Goal: Entertainment & Leisure: Consume media (video, audio)

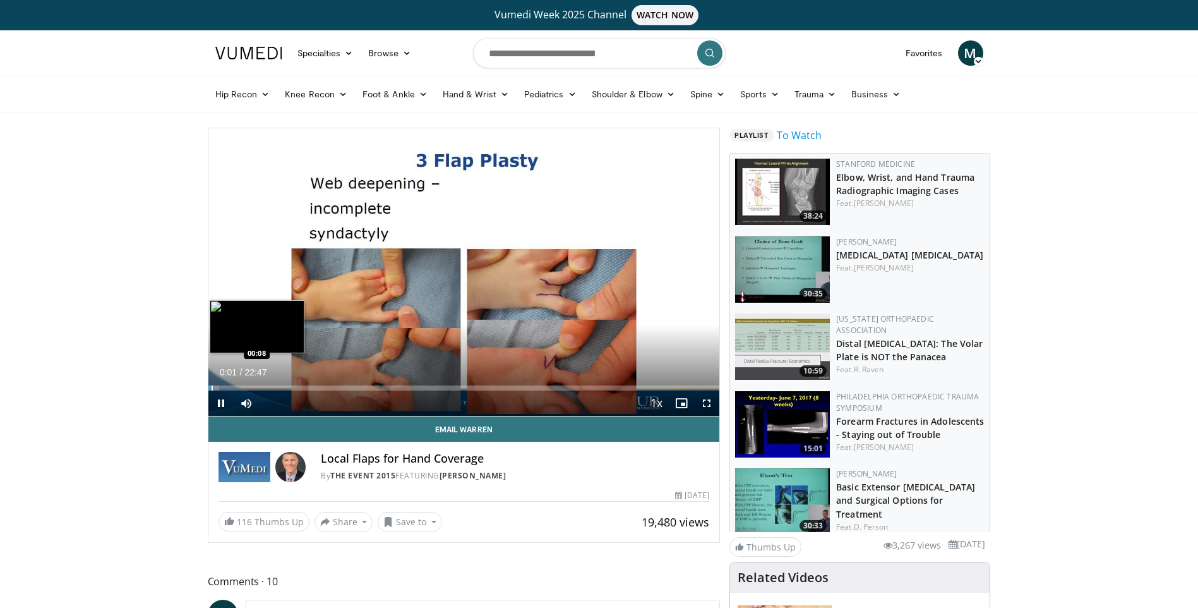
click at [212, 387] on div "Progress Bar" at bounding box center [212, 387] width 1 height 5
click at [218, 386] on div "Progress Bar" at bounding box center [218, 387] width 1 height 5
click at [227, 384] on div "Loaded : 3.62% 00:23 00:48" at bounding box center [464, 384] width 512 height 12
click at [239, 384] on div "Loaded : 4.34% 00:50 01:22" at bounding box center [464, 384] width 512 height 12
click at [255, 385] on div "Progress Bar" at bounding box center [255, 387] width 1 height 5
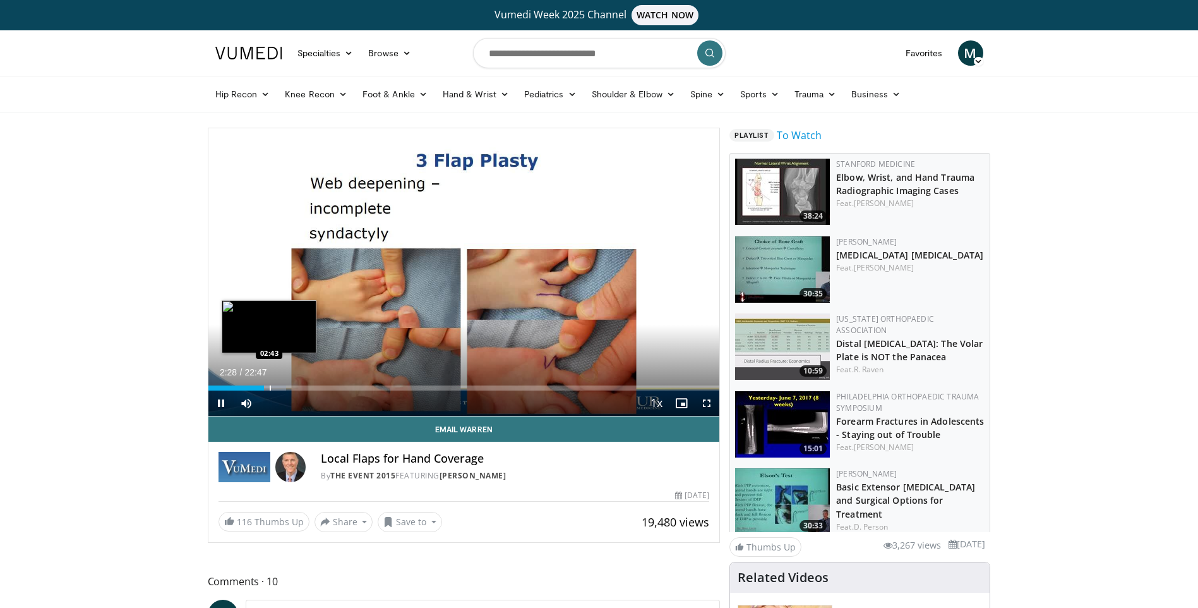
click at [270, 387] on div "Progress Bar" at bounding box center [270, 387] width 1 height 5
click at [278, 387] on div "Progress Bar" at bounding box center [273, 387] width 27 height 5
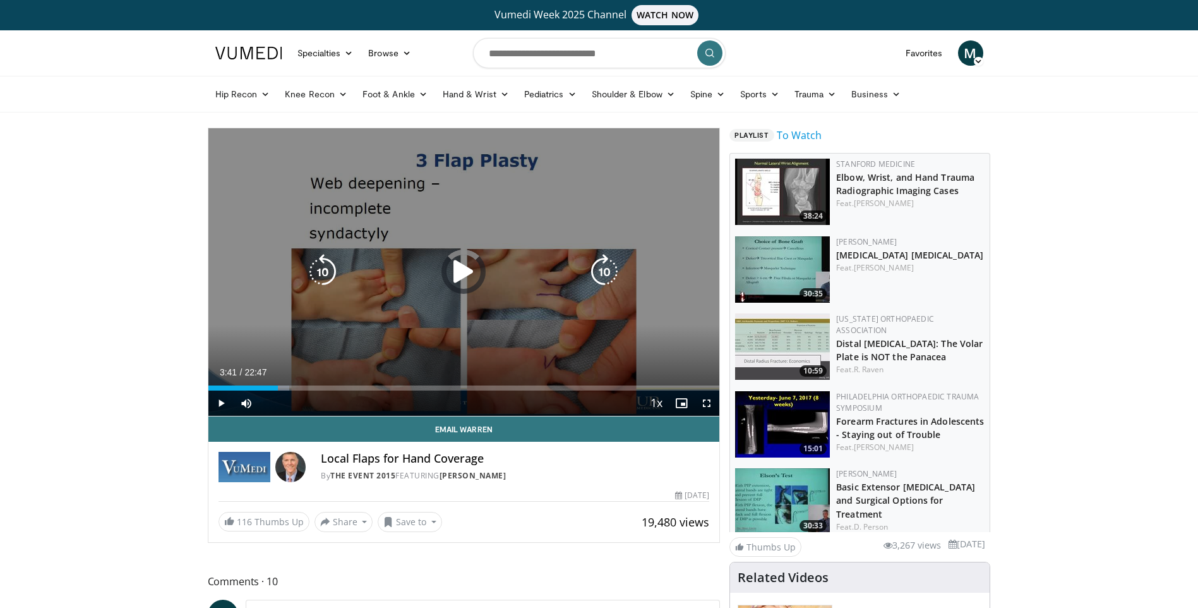
click at [291, 390] on div "Loaded : 15.92% 03:41 03:29" at bounding box center [464, 387] width 512 height 5
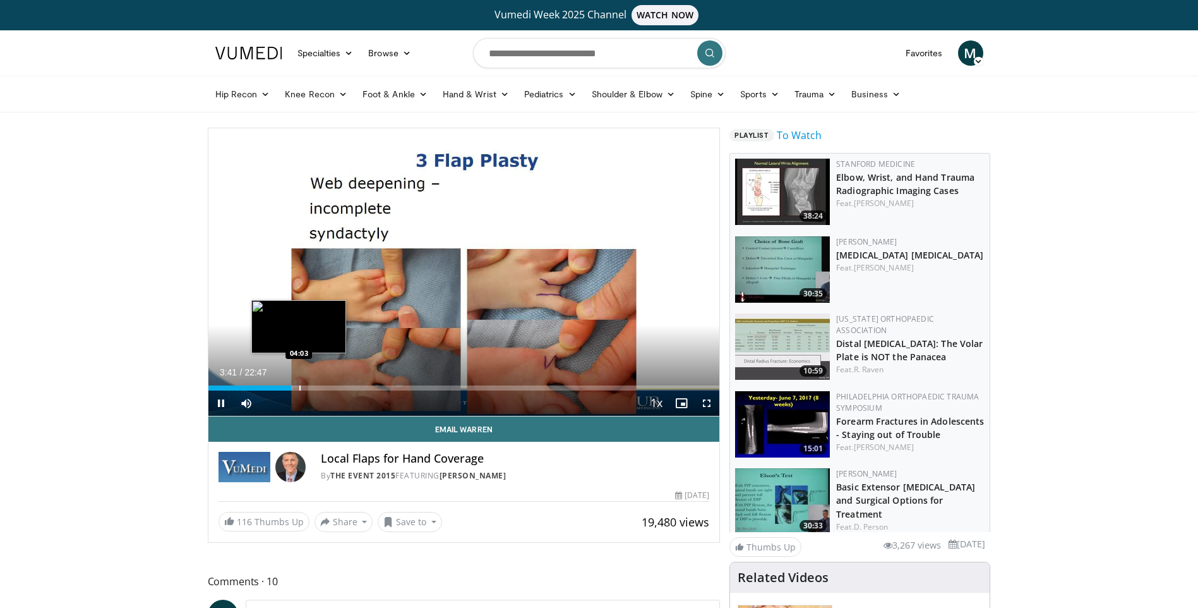
click at [299, 389] on div "Progress Bar" at bounding box center [299, 387] width 1 height 5
click at [315, 387] on div "Progress Bar" at bounding box center [315, 387] width 1 height 5
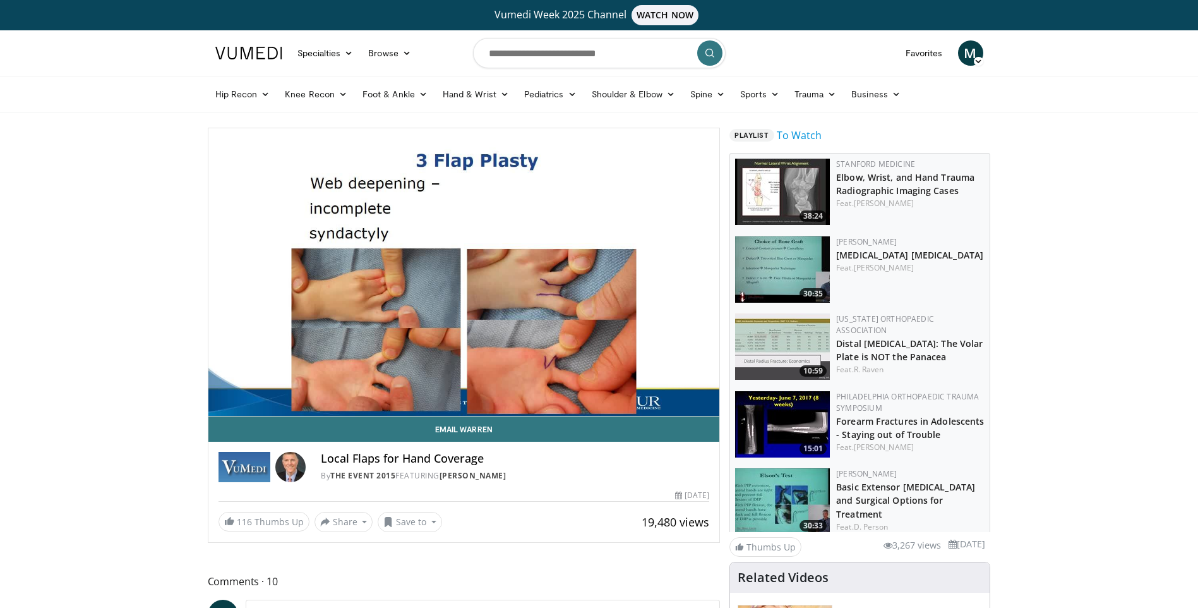
click at [337, 386] on div "10 seconds Tap to unmute" at bounding box center [464, 271] width 512 height 287
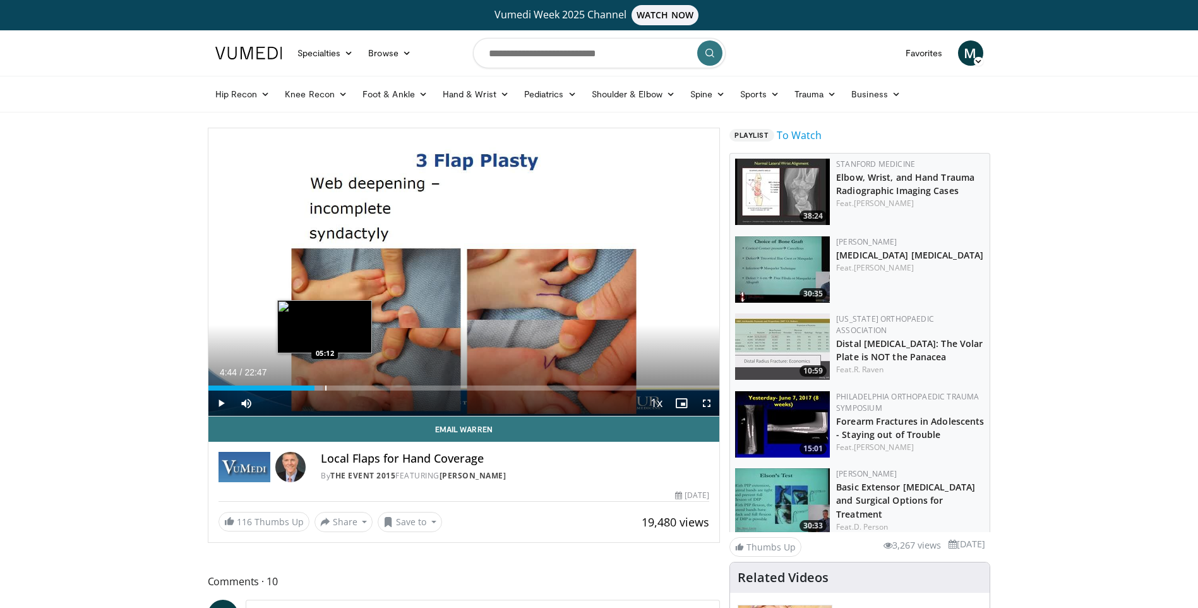
click at [325, 388] on div "Progress Bar" at bounding box center [325, 387] width 1 height 5
click at [220, 402] on span "Video Player" at bounding box center [220, 402] width 25 height 25
click at [378, 383] on div "Loaded : 24.61% 05:12 07:35" at bounding box center [464, 384] width 512 height 12
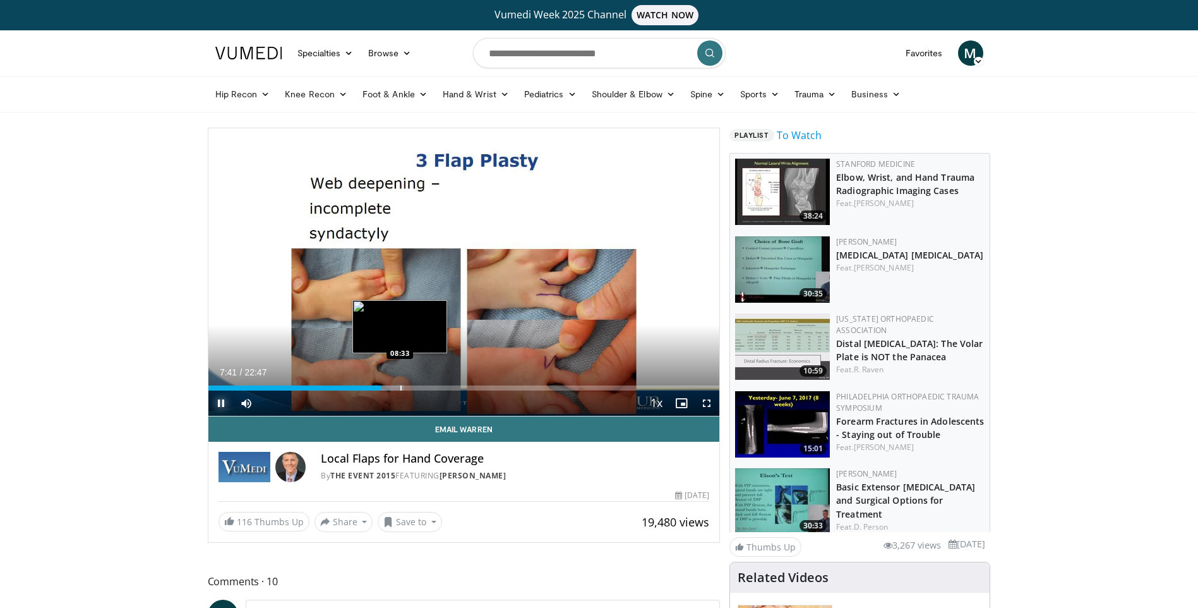
click at [400, 383] on div "Loaded : 38.36% 07:41 08:33" at bounding box center [464, 384] width 512 height 12
click at [412, 385] on div "Progress Bar" at bounding box center [412, 387] width 1 height 5
click at [432, 385] on div "Progress Bar" at bounding box center [432, 387] width 1 height 5
click at [451, 385] on div "Progress Bar" at bounding box center [451, 387] width 1 height 5
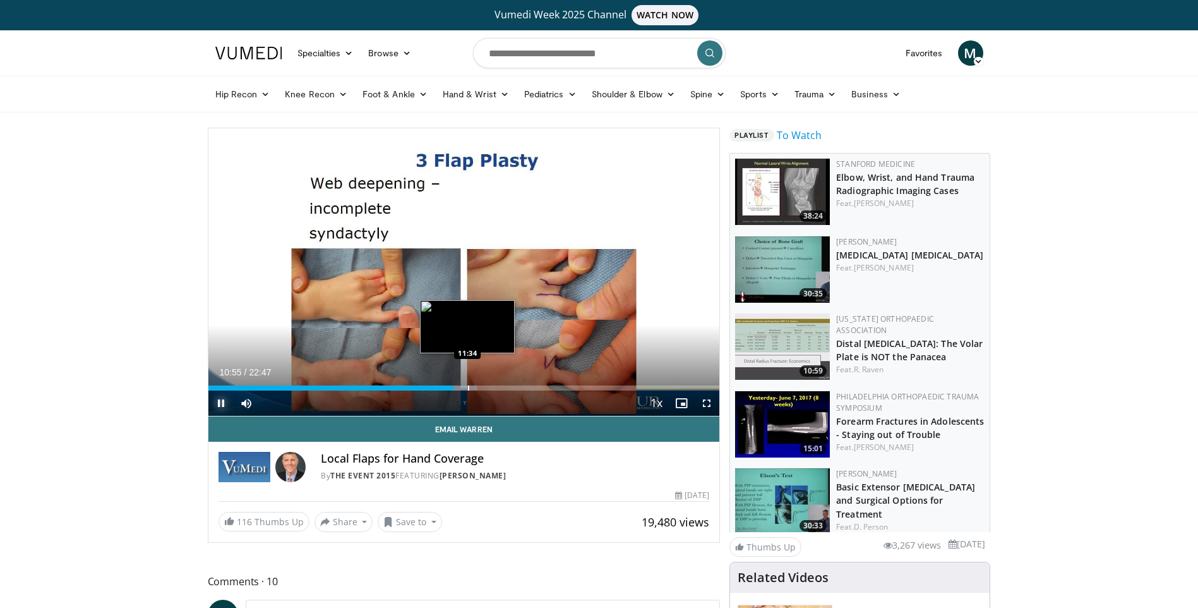
click at [468, 384] on div "Loaded : 52.56% 10:55 11:34" at bounding box center [464, 384] width 512 height 12
click at [478, 384] on div "Loaded : 55.48% 11:37 12:02" at bounding box center [464, 384] width 512 height 12
click at [489, 386] on div "Loaded : 59.13% 12:33 12:33" at bounding box center [464, 387] width 512 height 5
click at [498, 385] on div "Progress Bar" at bounding box center [498, 387] width 1 height 5
click at [505, 385] on div "Progress Bar" at bounding box center [505, 387] width 1 height 5
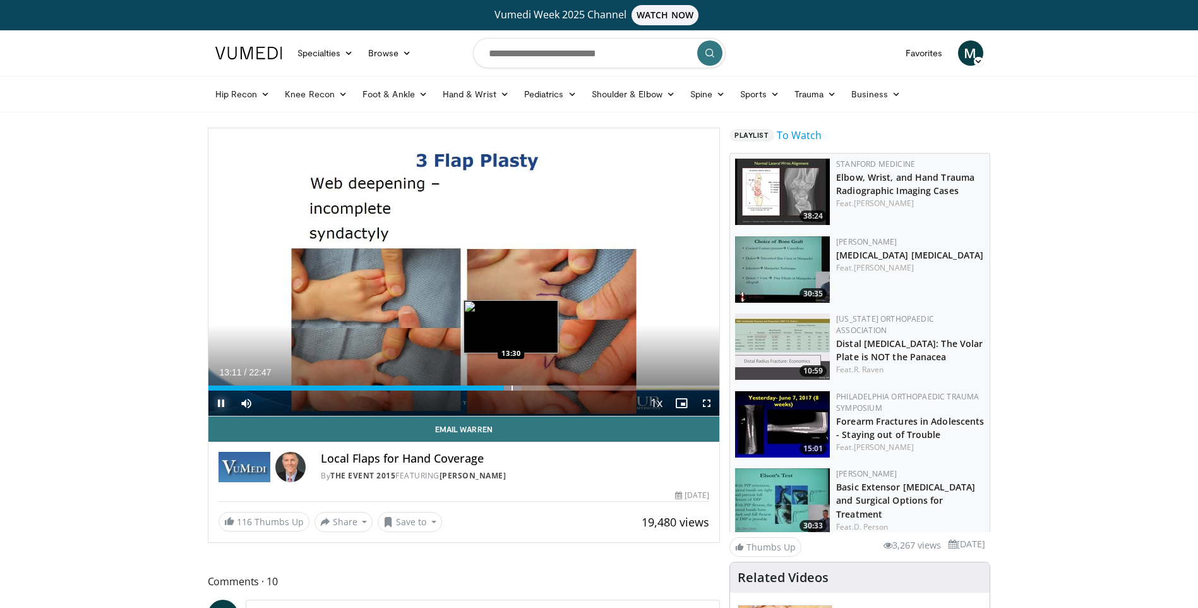
click at [512, 385] on div "Progress Bar" at bounding box center [512, 387] width 1 height 5
click at [529, 386] on div "Progress Bar" at bounding box center [529, 387] width 1 height 5
click at [543, 386] on div "Progress Bar" at bounding box center [542, 387] width 1 height 5
click at [554, 385] on div "Progress Bar" at bounding box center [554, 387] width 1 height 5
click at [562, 383] on div "Loaded : 69.49% 15:24 15:47" at bounding box center [464, 384] width 512 height 12
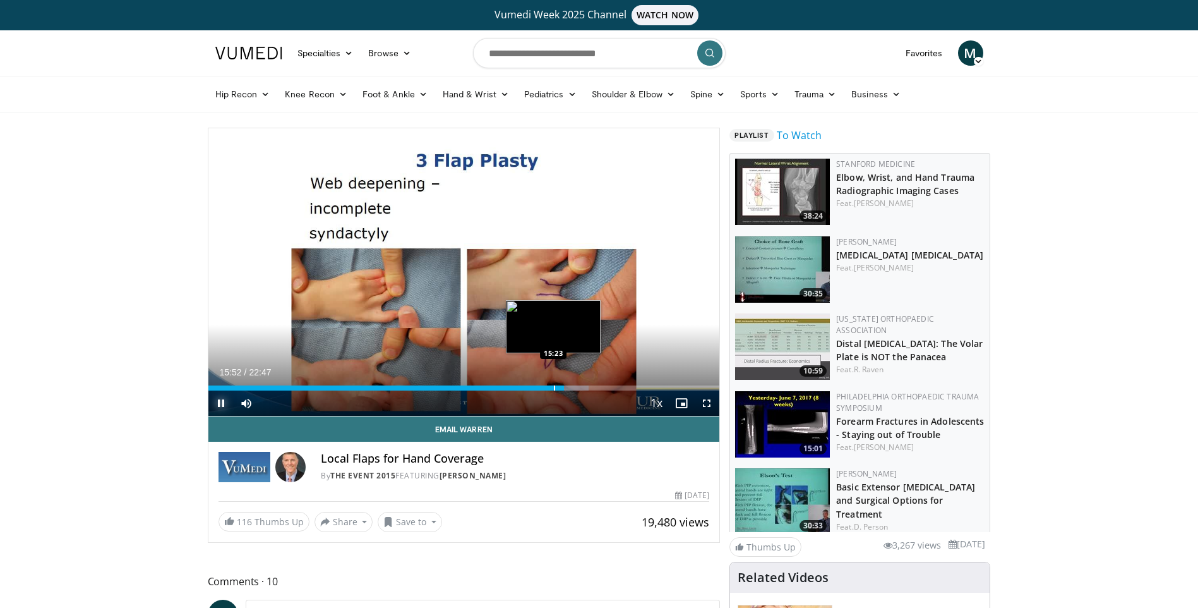
click at [554, 386] on div "Progress Bar" at bounding box center [554, 387] width 1 height 5
click at [565, 385] on div "Progress Bar" at bounding box center [565, 387] width 1 height 5
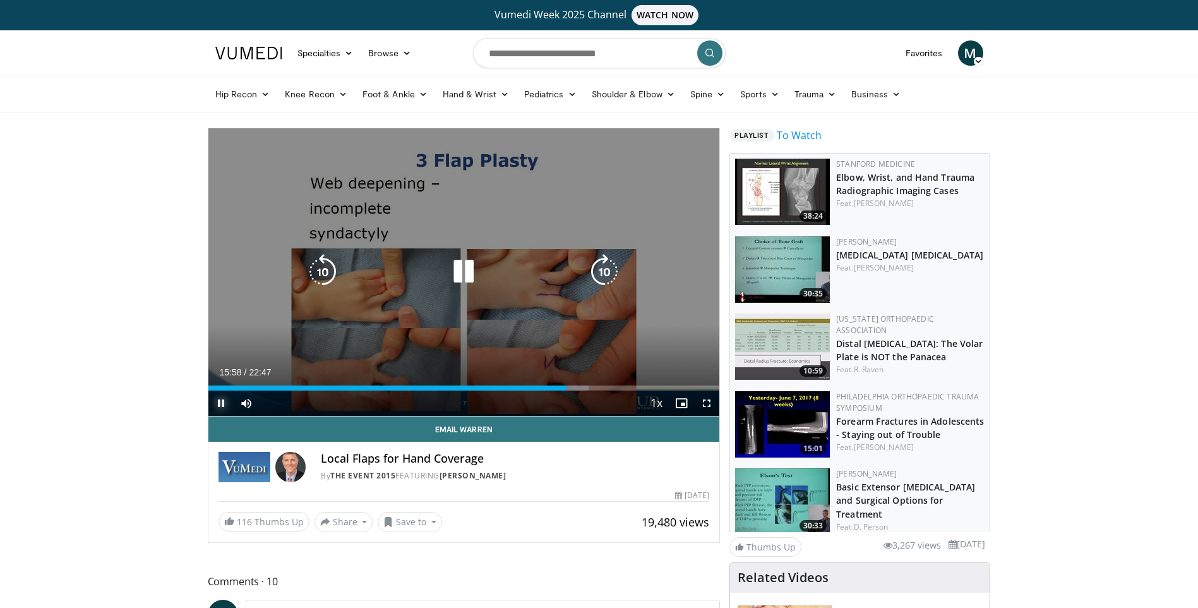
click at [574, 386] on div "Progress Bar" at bounding box center [571, 387] width 37 height 5
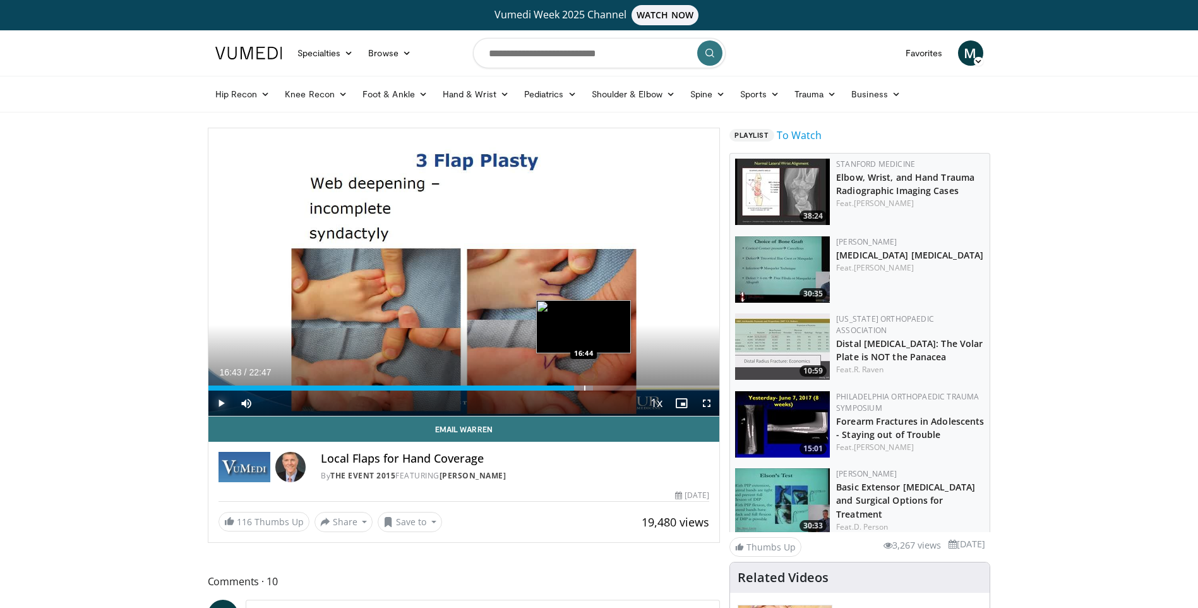
click at [584, 385] on div "Progress Bar" at bounding box center [584, 387] width 1 height 5
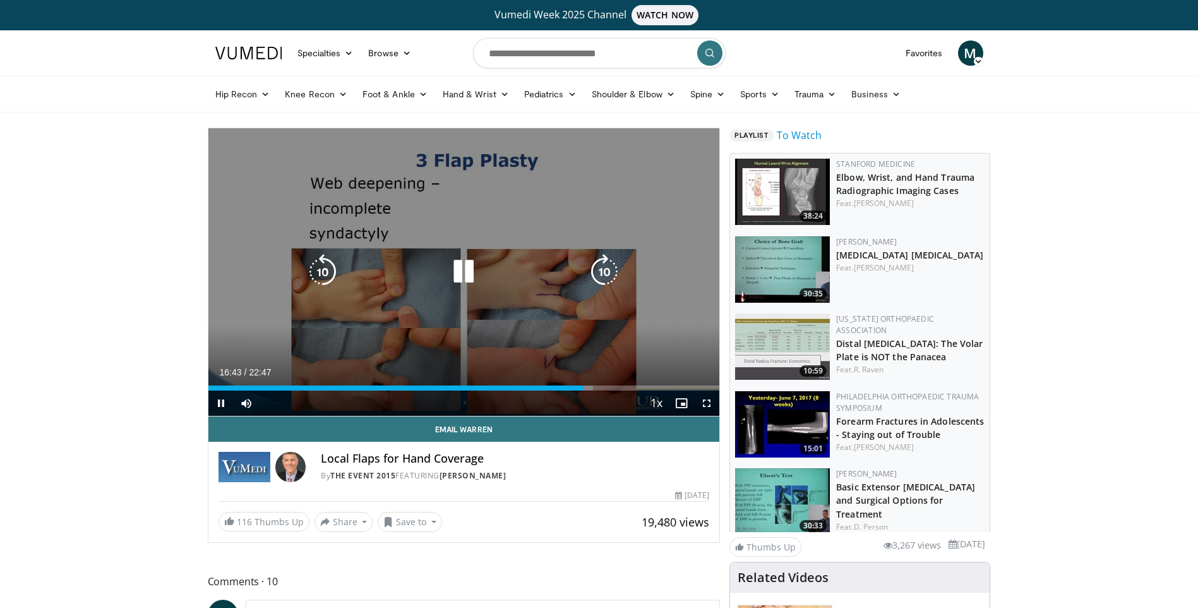
click at [594, 385] on div "10 seconds Tap to unmute" at bounding box center [464, 271] width 512 height 287
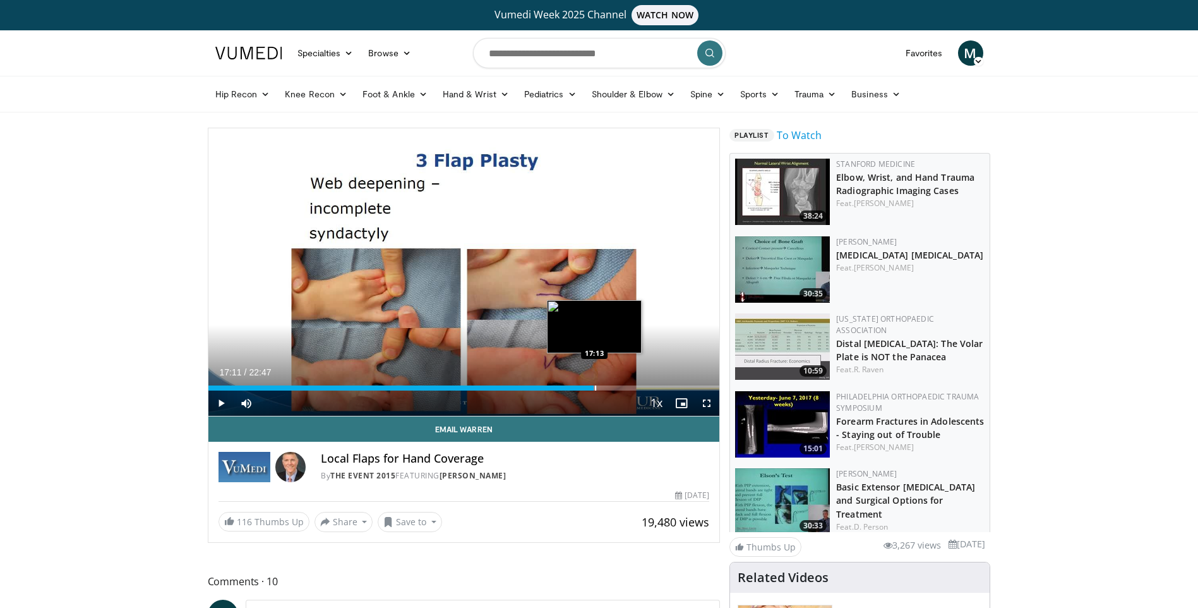
click at [595, 386] on div "Progress Bar" at bounding box center [595, 387] width 1 height 5
click at [225, 401] on span "Video Player" at bounding box center [220, 402] width 25 height 25
click at [605, 385] on div "Progress Bar" at bounding box center [605, 387] width 1 height 5
click at [615, 385] on div "Progress Bar" at bounding box center [615, 387] width 1 height 5
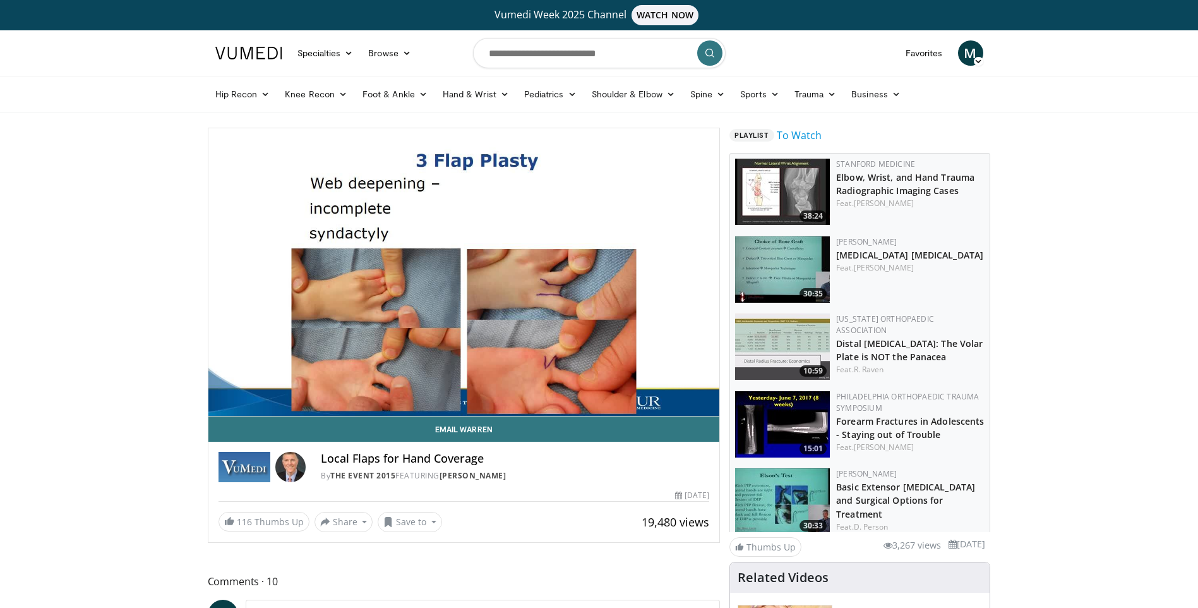
click at [625, 383] on div "10 seconds Tap to unmute" at bounding box center [464, 271] width 512 height 287
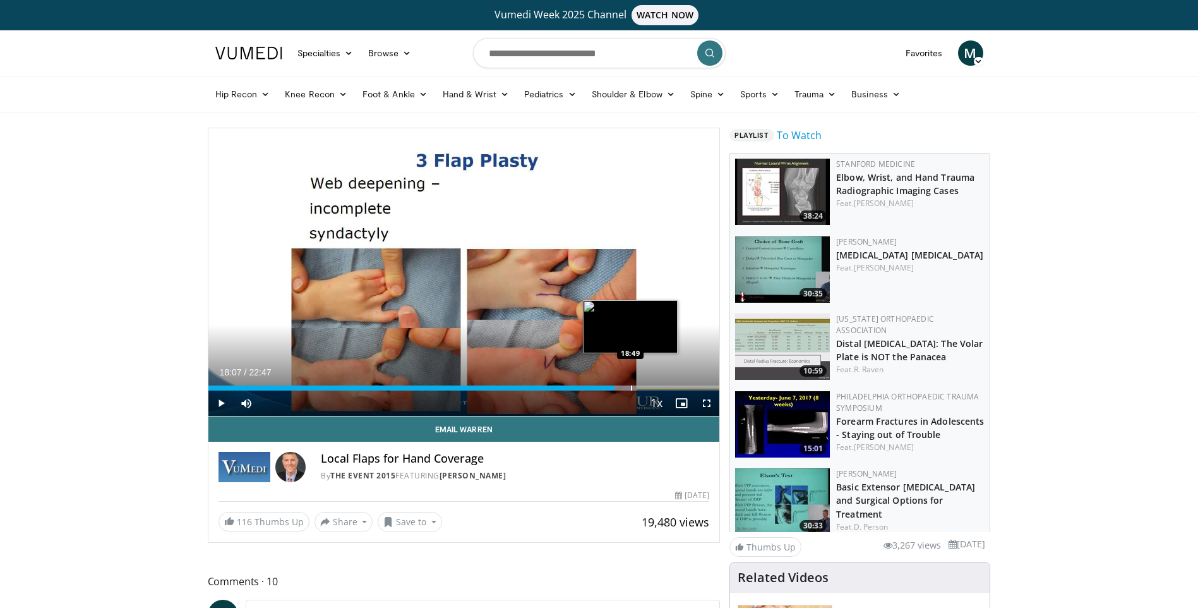
click at [631, 386] on div "Progress Bar" at bounding box center [631, 387] width 1 height 5
click at [654, 385] on div "Progress Bar" at bounding box center [654, 387] width 1 height 5
click at [663, 385] on div "Progress Bar" at bounding box center [663, 387] width 1 height 5
click at [676, 385] on div "Progress Bar" at bounding box center [676, 387] width 1 height 5
click at [688, 385] on div "Progress Bar" at bounding box center [688, 387] width 1 height 5
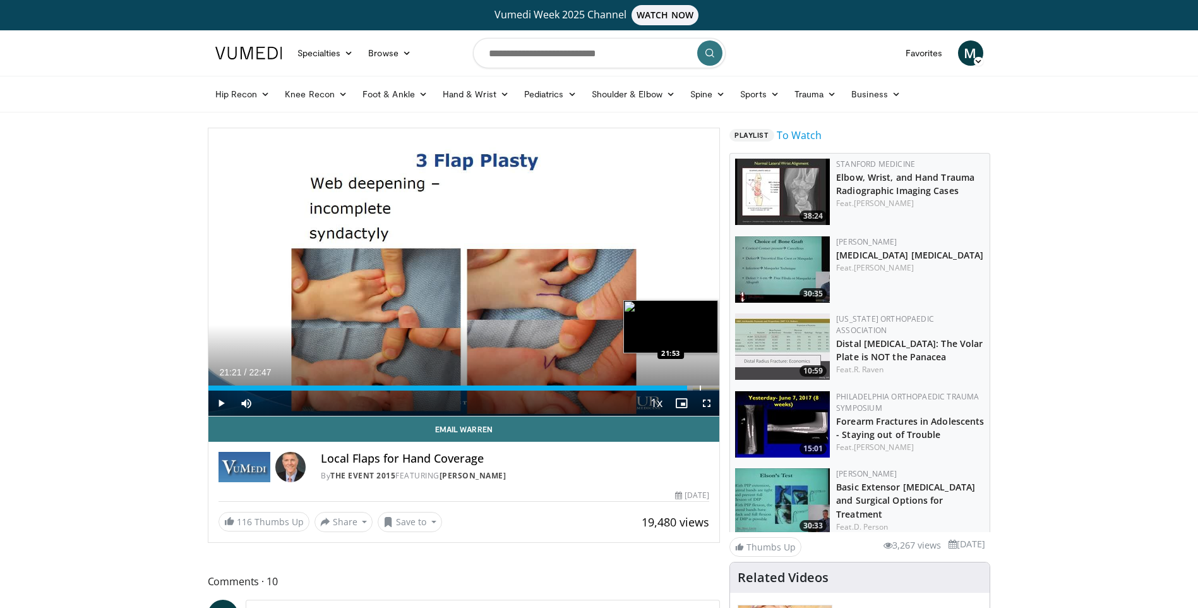
click at [699, 384] on div "Loaded : 94.82% 21:21 21:53" at bounding box center [464, 384] width 512 height 12
click at [718, 383] on div "Loaded : 99.15% 21:53 22:44" at bounding box center [464, 384] width 512 height 12
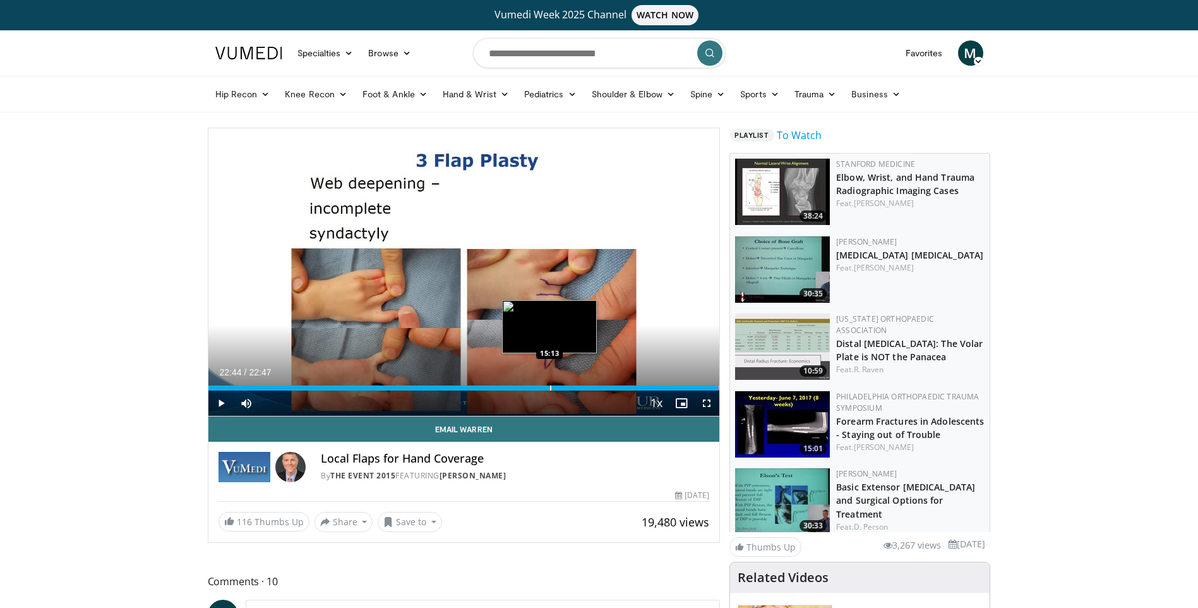
click at [549, 383] on div "Loaded : 100.00% 22:44 15:13" at bounding box center [464, 384] width 512 height 12
